Goal: Information Seeking & Learning: Find specific fact

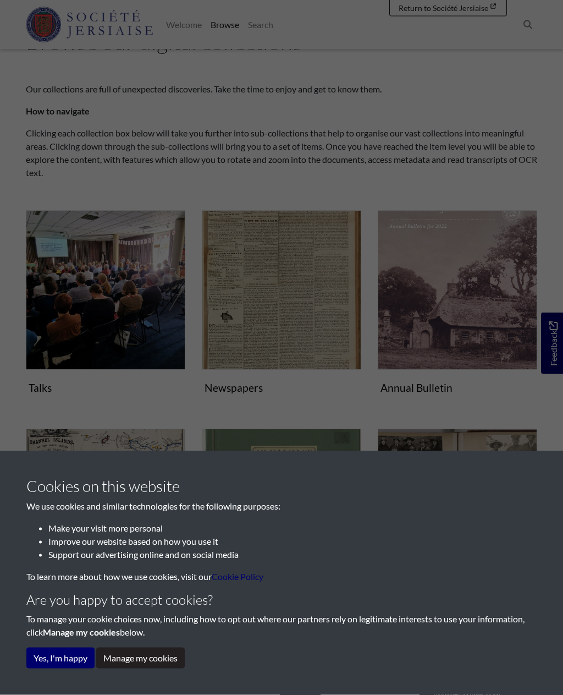
scroll to position [54, 0]
click at [73, 668] on button "Yes, I'm happy" at bounding box center [60, 658] width 68 height 21
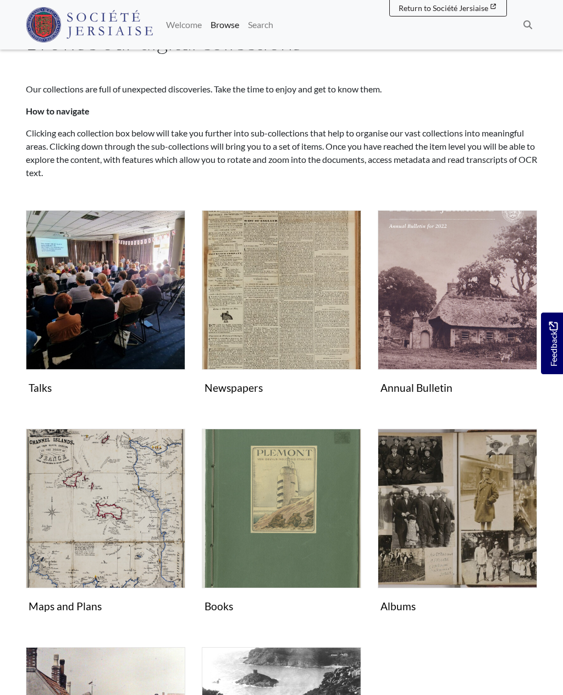
click at [291, 293] on img "Subcollection" at bounding box center [282, 290] width 160 height 160
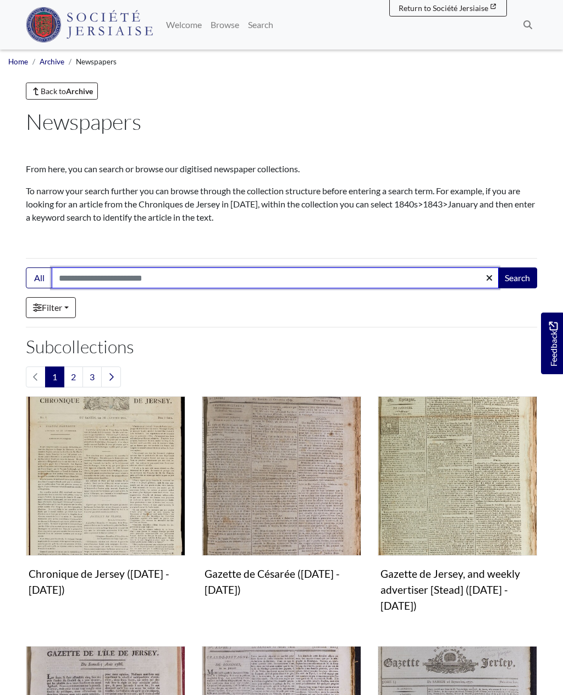
click at [143, 279] on input "Search:" at bounding box center [275, 277] width 447 height 21
type input "*******"
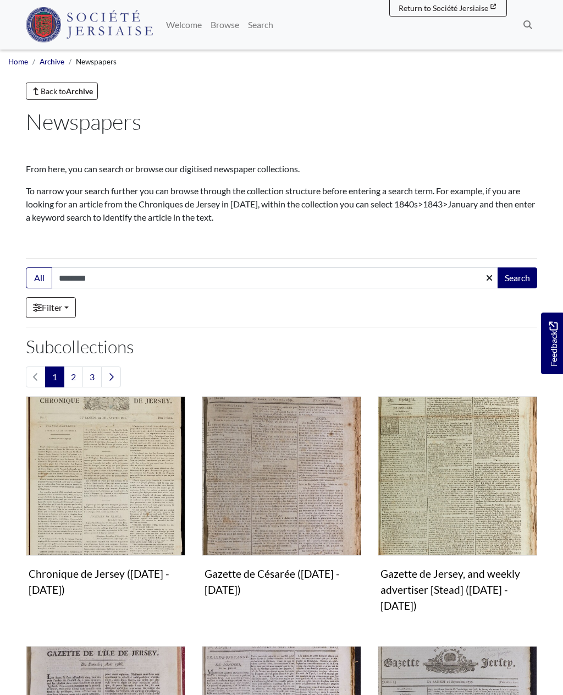
click at [518, 278] on button "Search" at bounding box center [518, 277] width 40 height 21
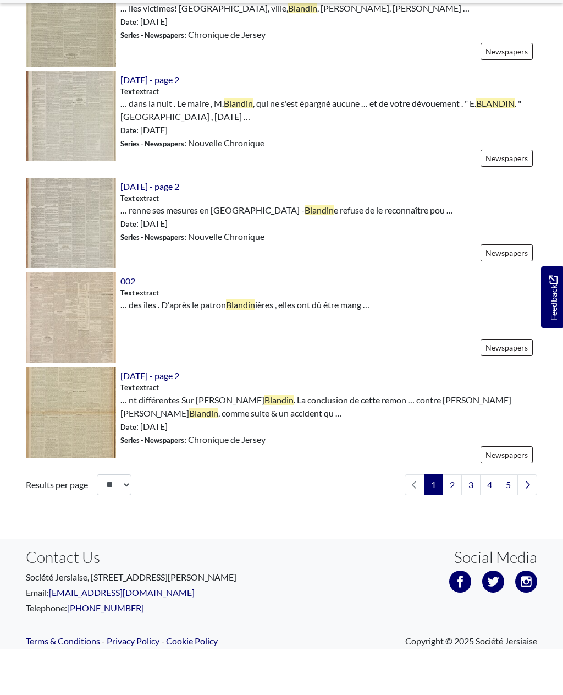
scroll to position [1405, 0]
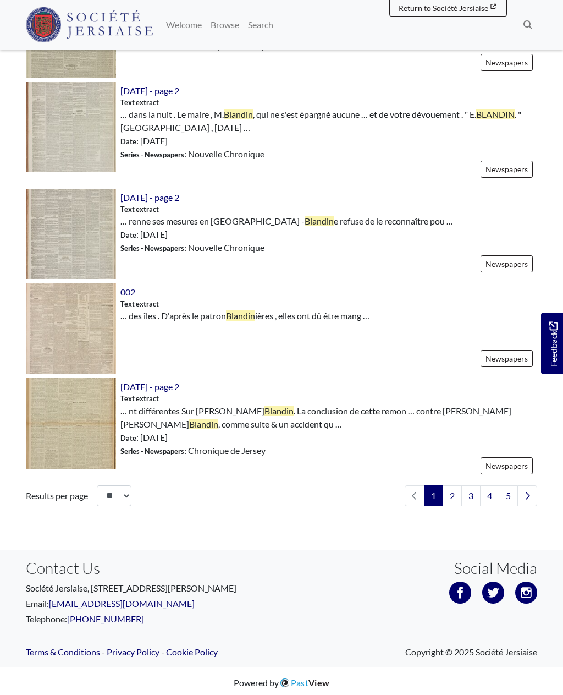
click at [450, 490] on link "2" at bounding box center [452, 495] width 19 height 21
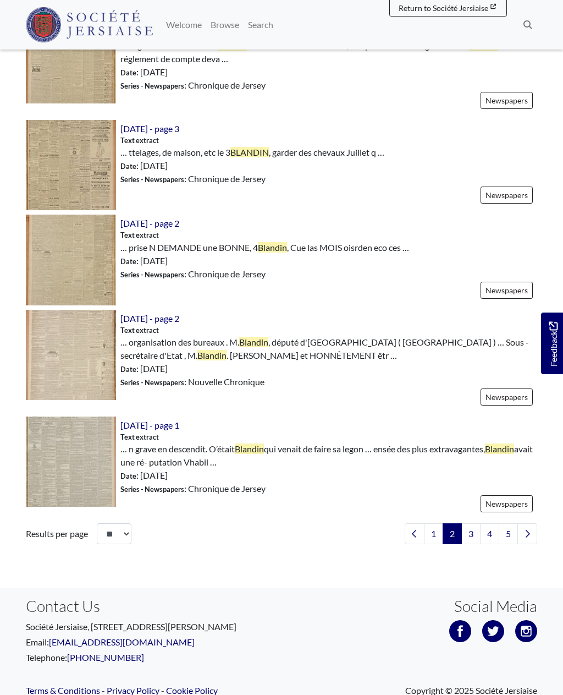
scroll to position [1406, 0]
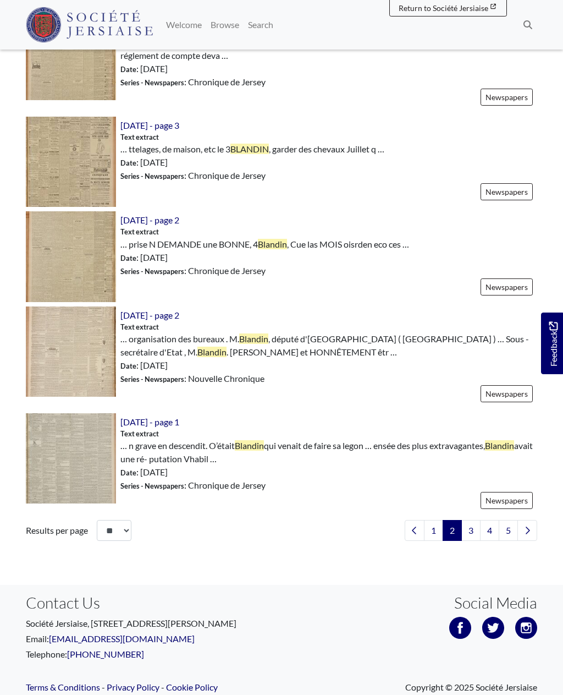
click at [470, 525] on link "3" at bounding box center [471, 530] width 19 height 21
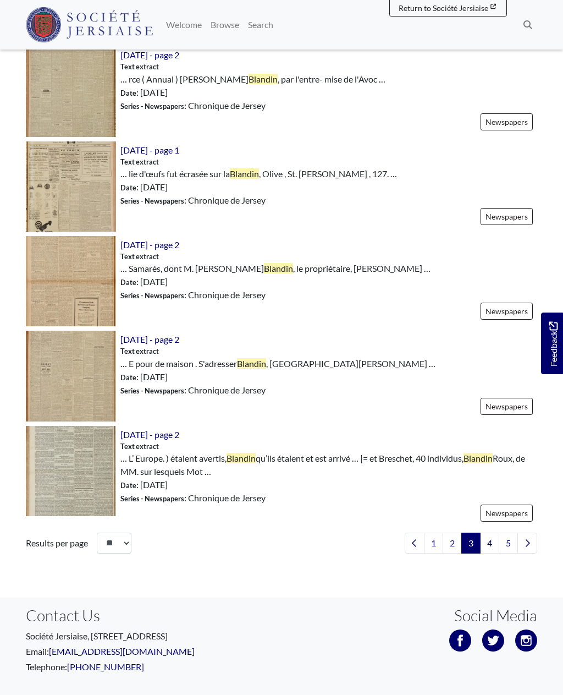
scroll to position [1369, 0]
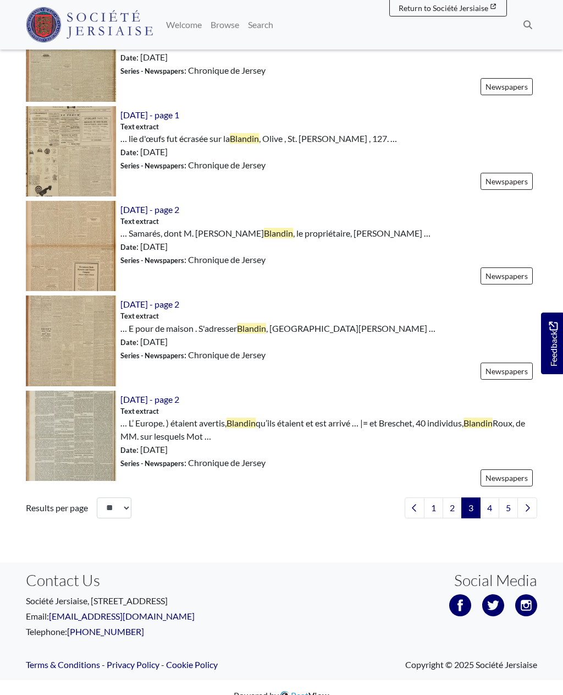
click at [528, 503] on icon "Next page" at bounding box center [528, 507] width 6 height 9
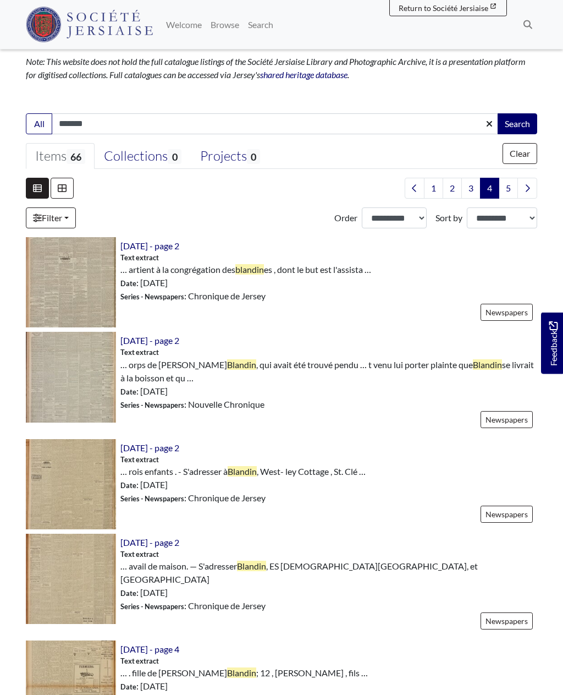
scroll to position [184, 0]
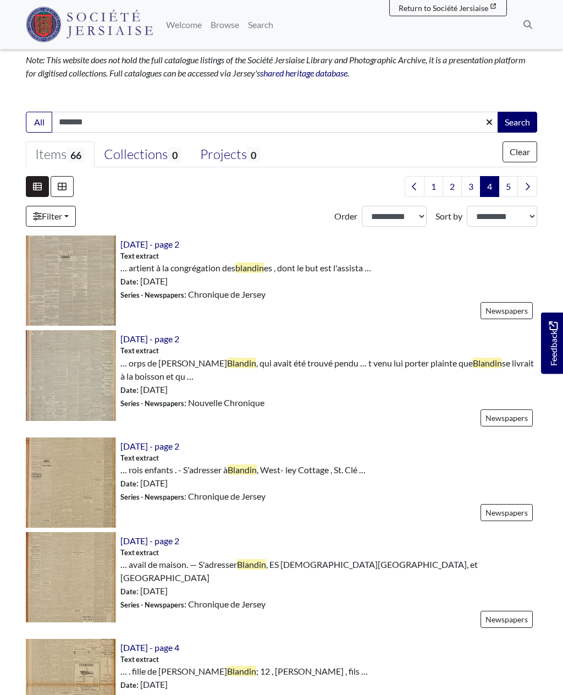
click at [178, 448] on span "[DATE] - page 2" at bounding box center [149, 446] width 59 height 10
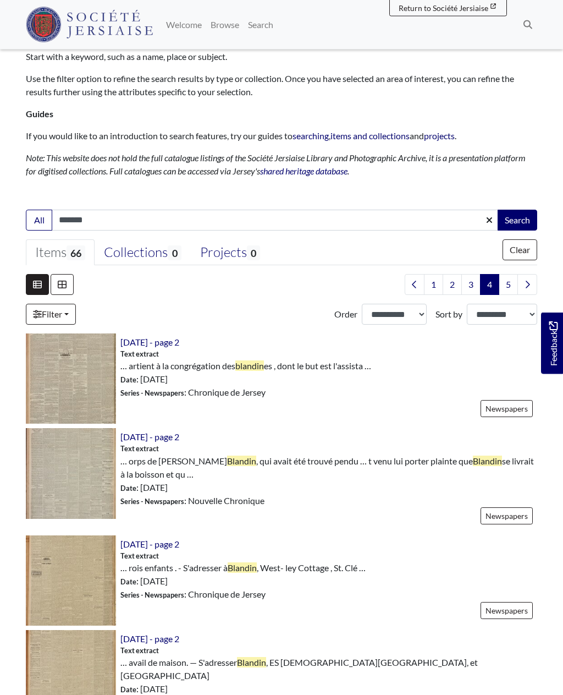
scroll to position [86, 0]
click at [509, 610] on link "Newspapers" at bounding box center [507, 610] width 52 height 17
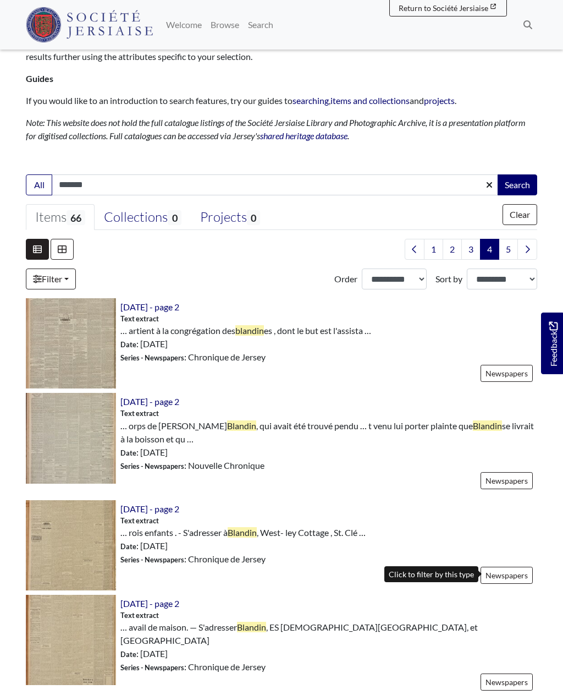
click at [79, 538] on img at bounding box center [71, 545] width 90 height 90
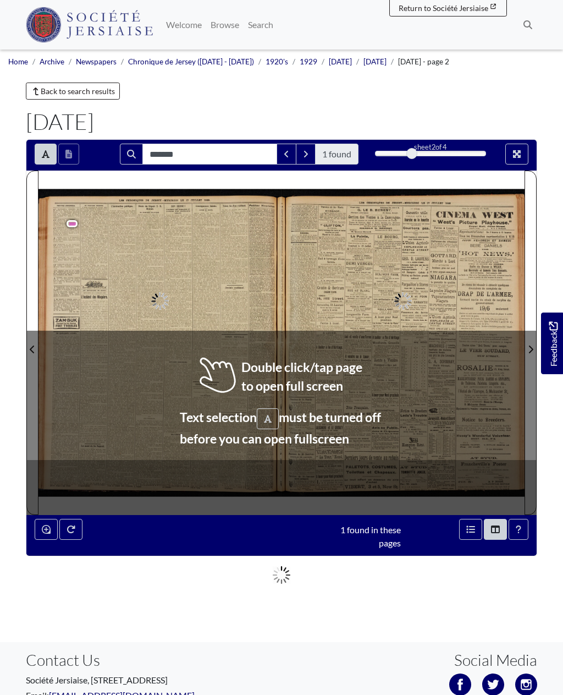
type input "*******"
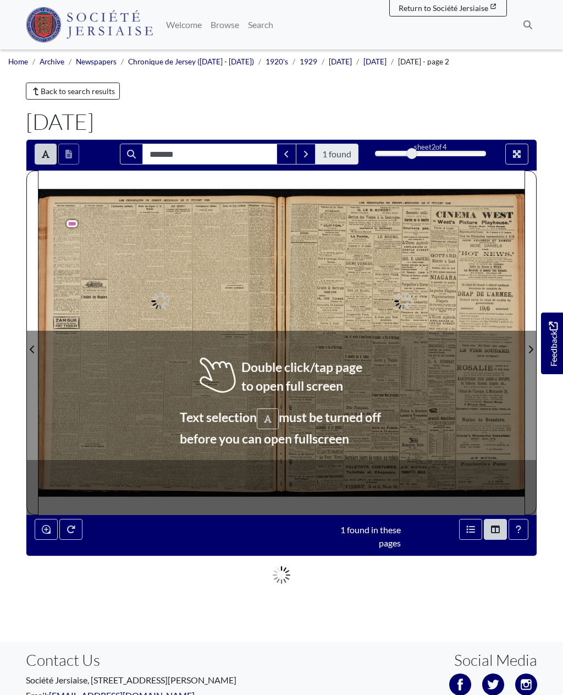
type input "*******"
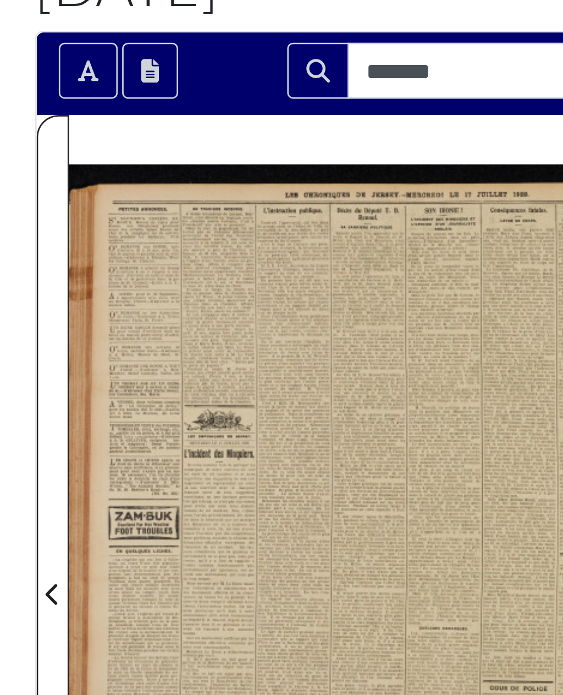
click at [65, 150] on icon "Open transcription window" at bounding box center [68, 154] width 7 height 9
